Goal: Task Accomplishment & Management: Use online tool/utility

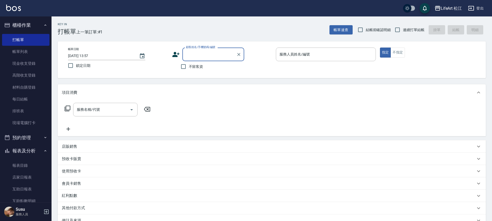
click at [170, 42] on div "帳單日期 [DATE] 13:57 鎖定日期 顧客姓名/手機號碼/編號 顧客姓名/手機號碼/編號 不留客資 服務人員姓名/編號 服務人員姓名/編號 指定 不指定" at bounding box center [272, 59] width 428 height 37
click at [172, 53] on icon at bounding box center [176, 55] width 8 height 8
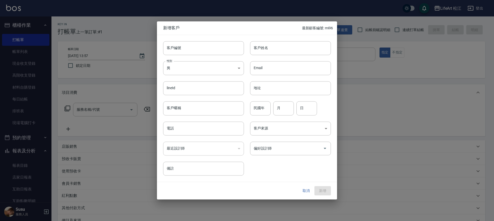
click at [288, 57] on div "Email Email" at bounding box center [287, 65] width 87 height 20
click at [291, 48] on input "客戶姓名" at bounding box center [290, 48] width 81 height 14
type input "5"
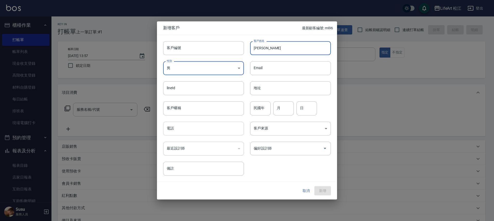
type input "[PERSON_NAME]"
click at [214, 132] on input "電話" at bounding box center [203, 129] width 81 height 14
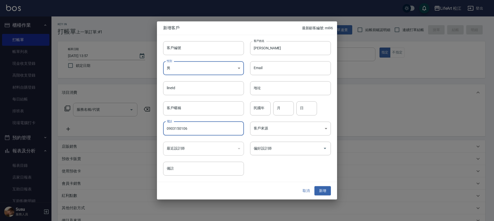
type input "0903150106"
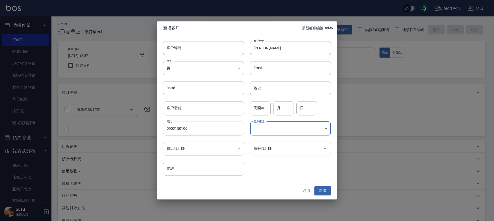
click at [311, 155] on div "偏好設計師" at bounding box center [290, 149] width 81 height 14
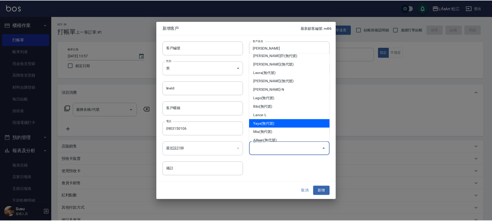
scroll to position [60, 0]
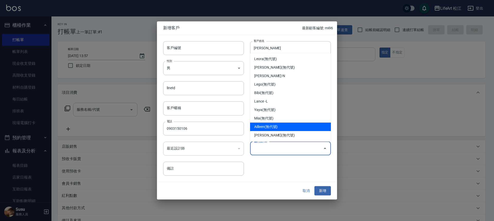
click at [275, 126] on li "Ailleen(無代號)" at bounding box center [290, 127] width 81 height 8
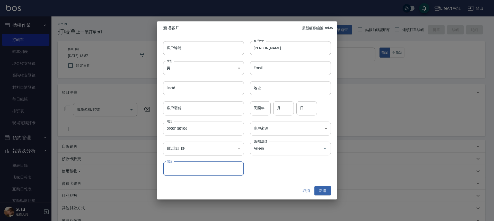
type input "Ailleen"
click at [323, 187] on button "新增" at bounding box center [323, 191] width 16 height 10
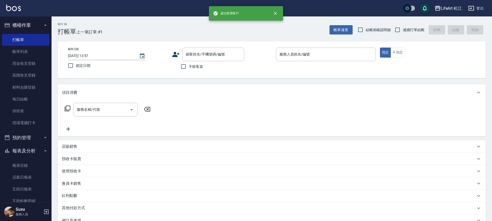
click at [174, 56] on icon at bounding box center [175, 54] width 7 height 5
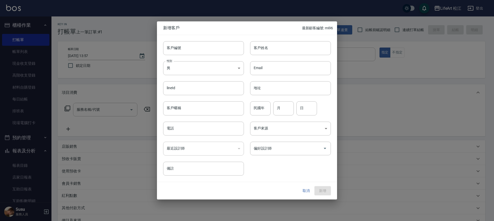
click at [306, 190] on button "取消" at bounding box center [306, 191] width 16 height 10
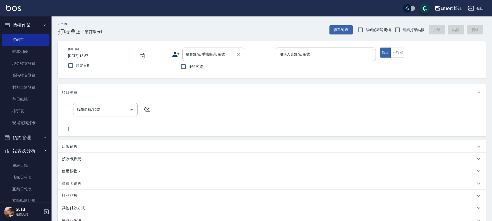
click at [215, 54] on div "顧客姓名/手機號碼/編號 顧客姓名/手機號碼/編號" at bounding box center [213, 55] width 62 height 14
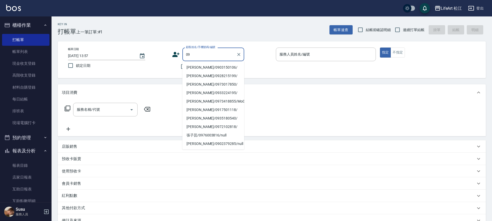
click at [220, 68] on li "[PERSON_NAME]/0903150106/" at bounding box center [213, 67] width 62 height 8
type input "[PERSON_NAME]/0903150106/"
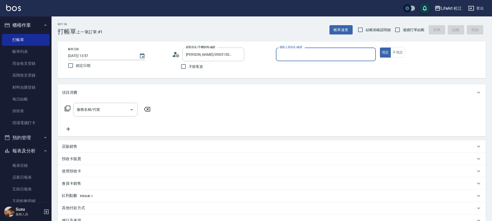
type input "Ailleen(無代號)"
click at [101, 113] on input "服務名稱/代號" at bounding box center [101, 109] width 52 height 9
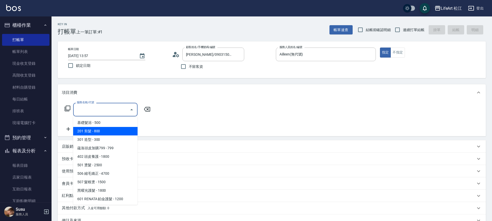
click at [108, 130] on span "201 剪髮 - 800" at bounding box center [105, 131] width 64 height 8
type input "201 剪髮(201)"
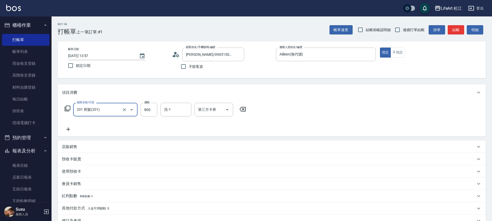
click at [69, 130] on icon at bounding box center [68, 129] width 13 height 6
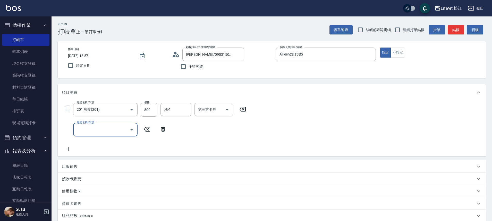
click at [90, 130] on input "服務名稱/代號" at bounding box center [101, 129] width 52 height 9
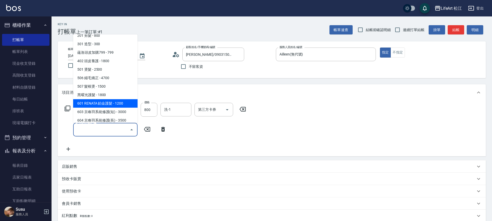
scroll to position [41, 0]
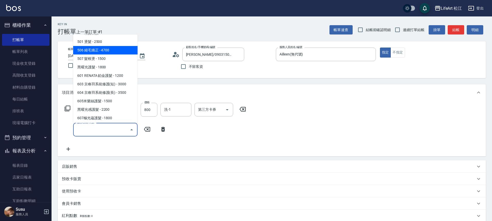
click at [103, 53] on span "506 縮毛矯正 - 4700" at bounding box center [105, 50] width 64 height 8
type input "506 縮毛矯正 (506)"
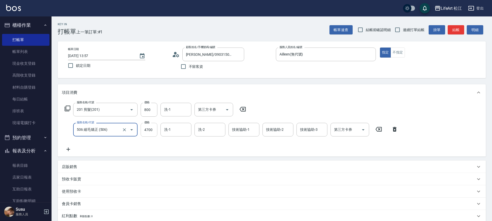
click at [148, 128] on input "4700" at bounding box center [149, 130] width 17 height 14
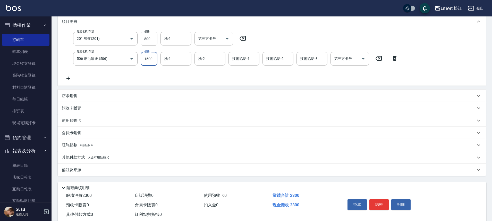
scroll to position [84, 0]
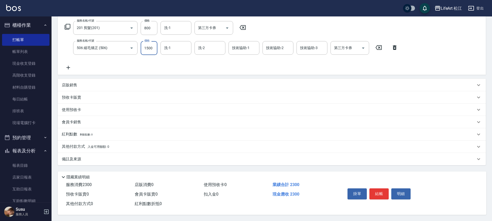
type input "1500"
click at [86, 159] on div "備註及來源" at bounding box center [269, 159] width 414 height 5
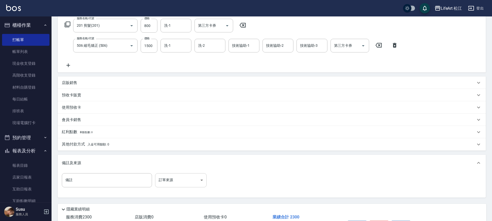
click at [179, 178] on body "LifeArt 松江 登出 櫃檯作業 打帳單 帳單列表 現金收支登錄 高階收支登錄 材料自購登錄 每日結帳 排班表 現場電腦打卡 預約管理 預約管理 單日預約…" at bounding box center [246, 85] width 492 height 338
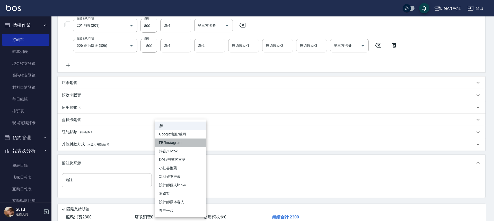
click at [176, 141] on li "FB/Instagram" at bounding box center [181, 143] width 52 height 8
type input "FB/Instagram"
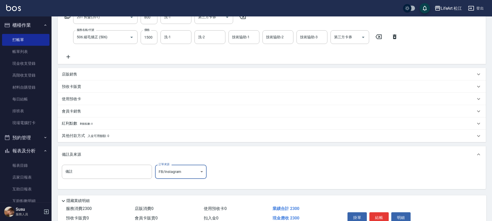
scroll to position [119, 0]
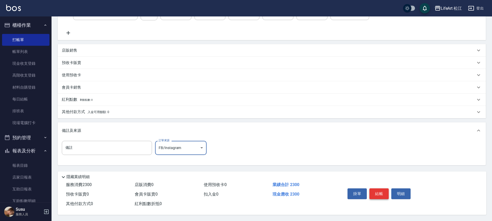
click at [382, 192] on button "結帳" at bounding box center [378, 194] width 19 height 11
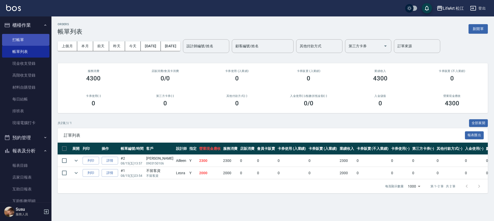
click at [16, 35] on link "打帳單" at bounding box center [25, 40] width 47 height 12
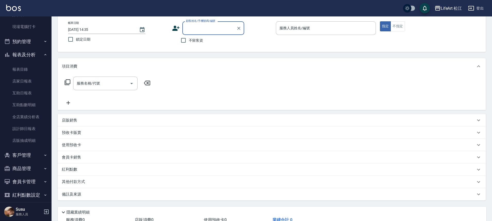
scroll to position [97, 0]
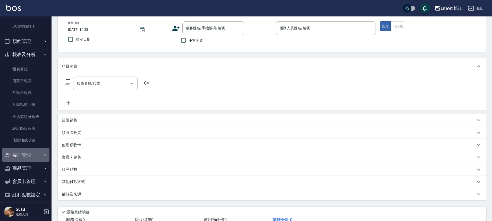
click at [35, 158] on button "客戶管理" at bounding box center [25, 155] width 47 height 13
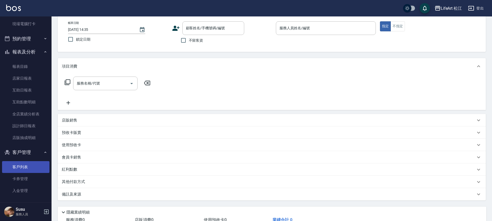
scroll to position [103, 0]
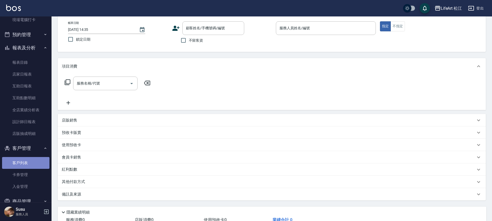
click at [30, 165] on link "客戶列表" at bounding box center [25, 163] width 47 height 12
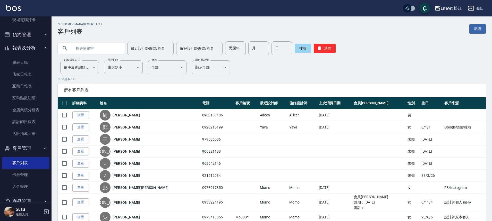
click at [115, 46] on input "text" at bounding box center [96, 48] width 48 height 14
type input "x"
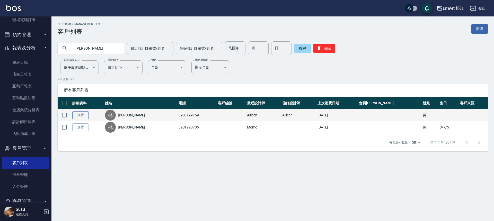
type input "[PERSON_NAME]"
click at [83, 117] on link "查看" at bounding box center [80, 115] width 16 height 8
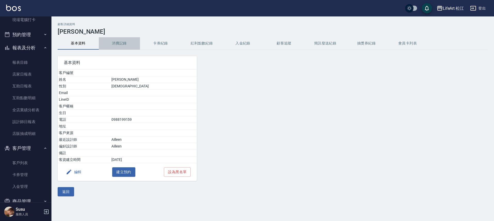
click at [120, 42] on button "消費記錄" at bounding box center [119, 43] width 41 height 12
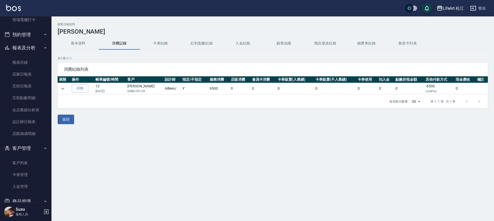
click at [67, 91] on td at bounding box center [64, 88] width 13 height 11
click at [65, 90] on icon "expand row" at bounding box center [63, 89] width 6 height 6
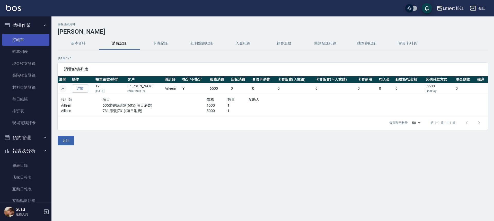
click at [32, 42] on link "打帳單" at bounding box center [25, 40] width 47 height 12
